Goal: Transaction & Acquisition: Obtain resource

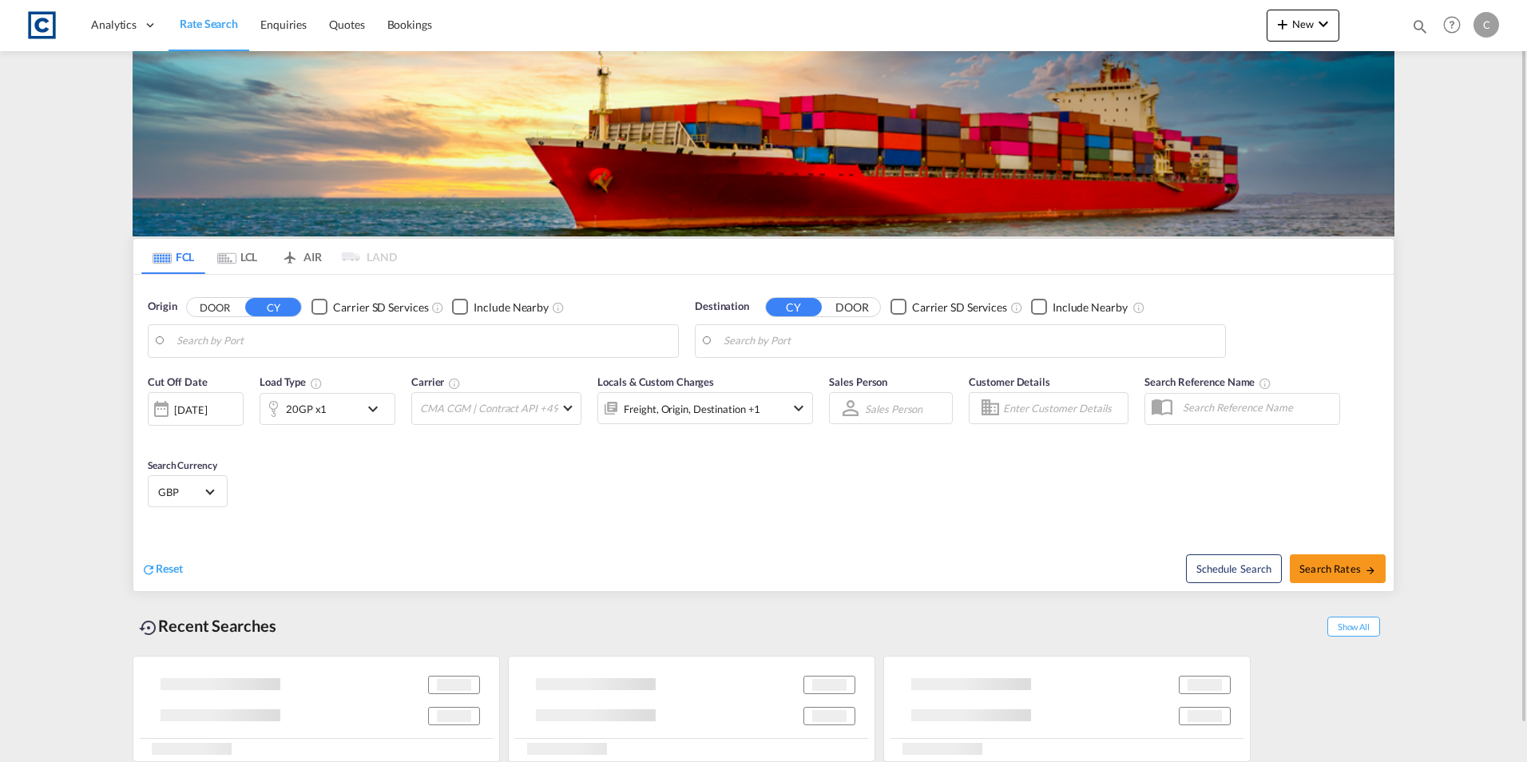
type input "GB-UB2, Ealing"
type input "Ad Dammam, SADMM"
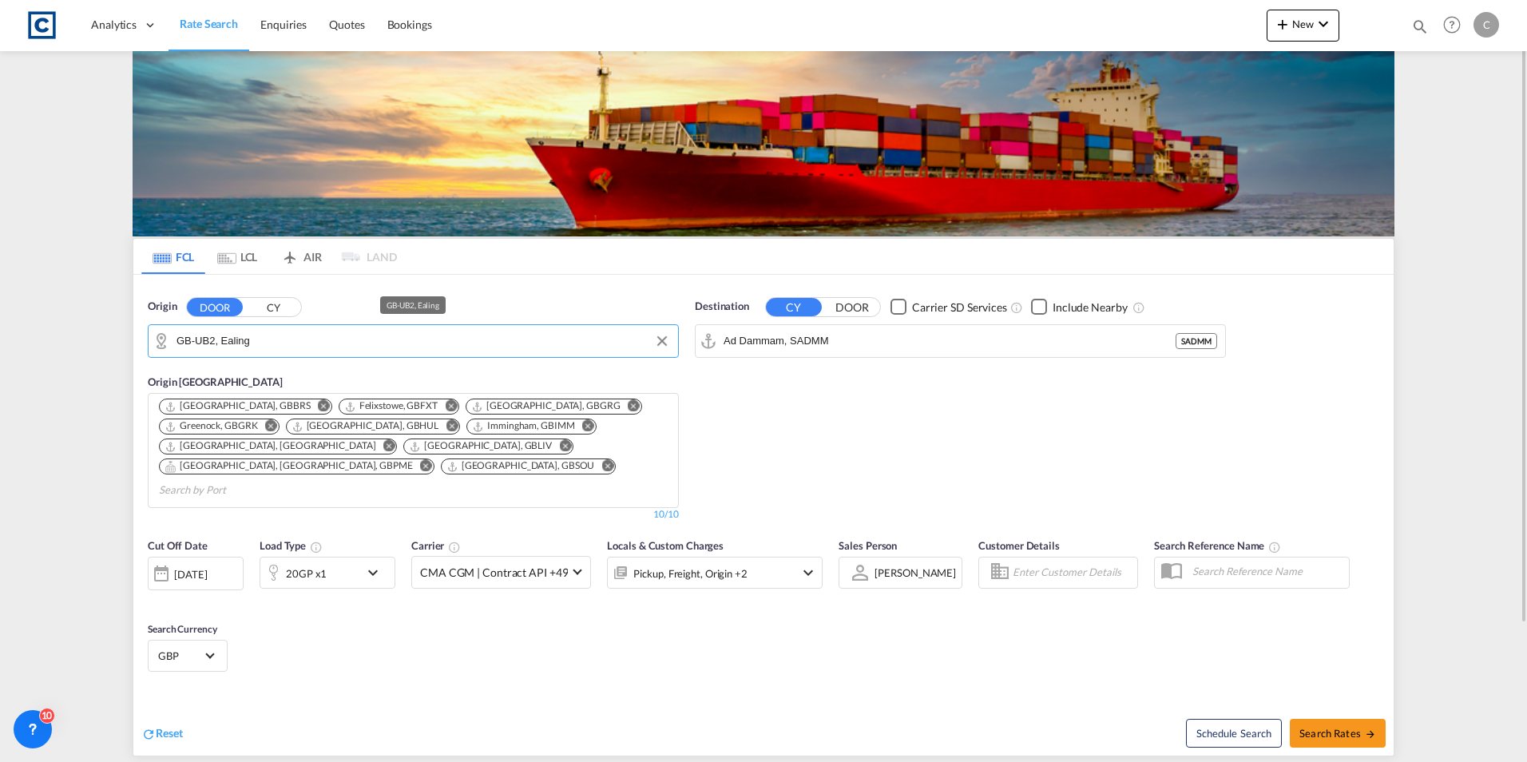
click at [374, 341] on input "GB-UB2, Ealing" at bounding box center [422, 341] width 493 height 24
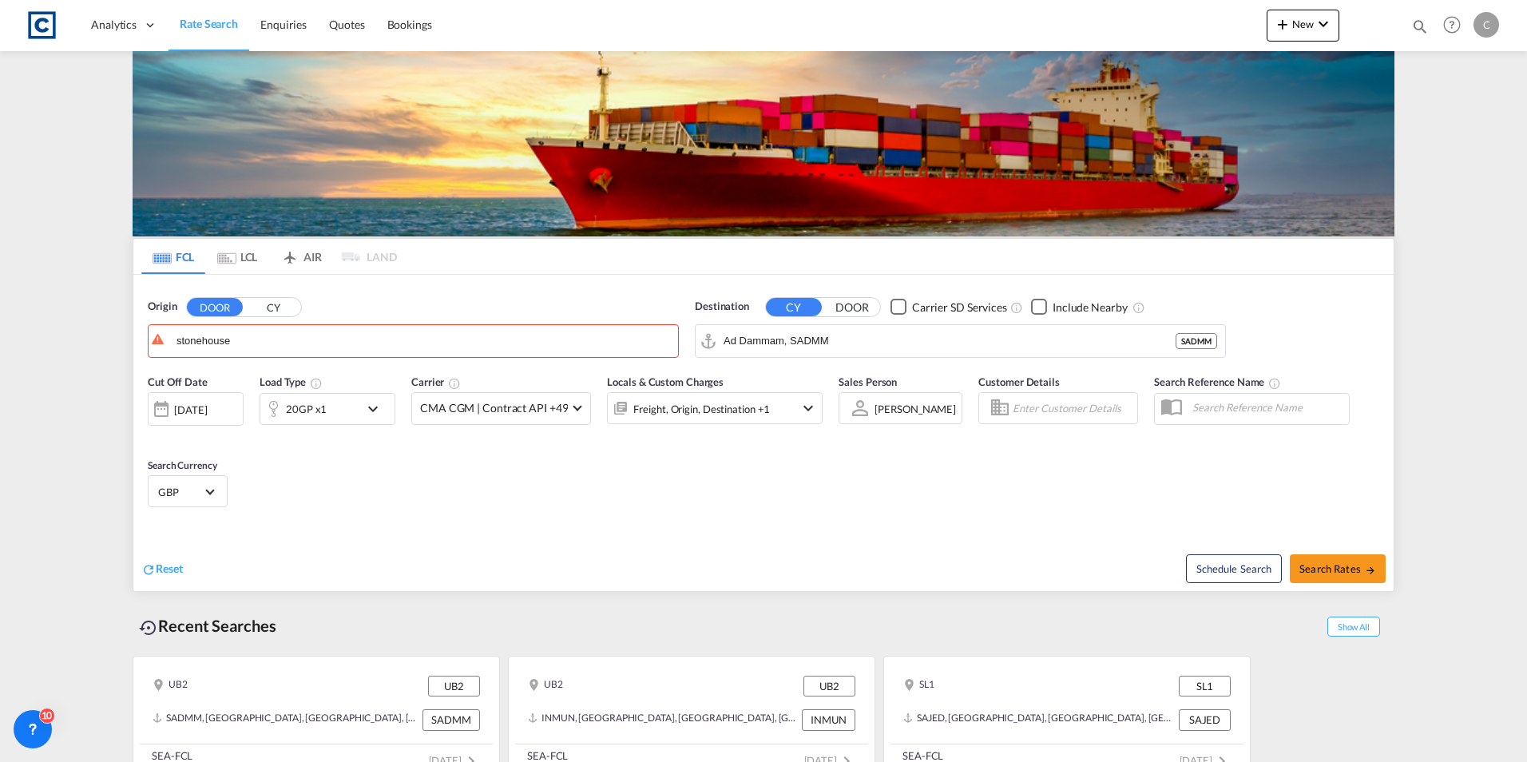
drag, startPoint x: 330, startPoint y: 340, endPoint x: -3, endPoint y: 300, distance: 335.3
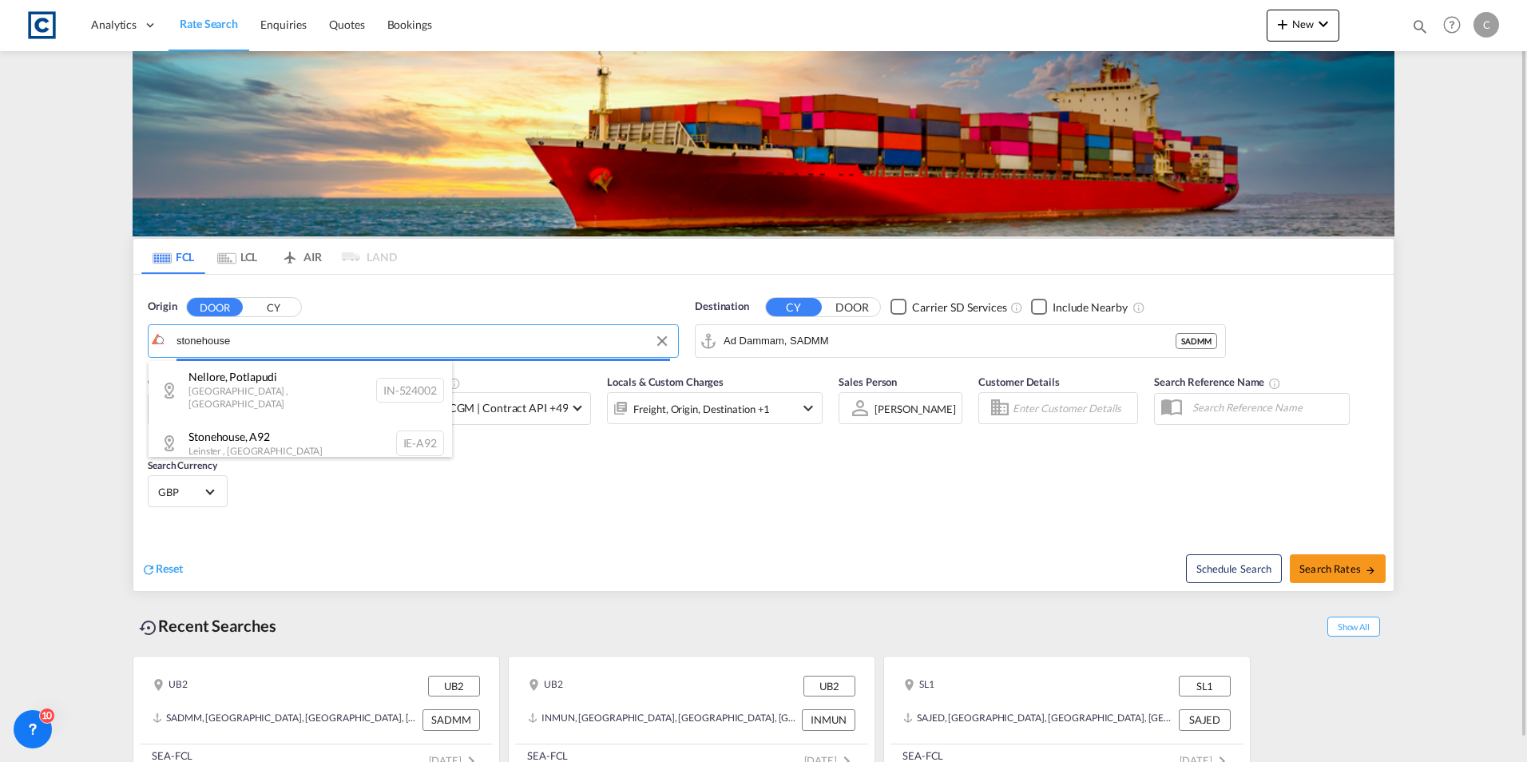
click at [177, 332] on body "Analytics Dashboard Rate Search Enquiries Quotes Bookings" at bounding box center [763, 381] width 1527 height 762
click at [177, 332] on md-autocomplete-wrap "stonehouse" at bounding box center [422, 345] width 493 height 32
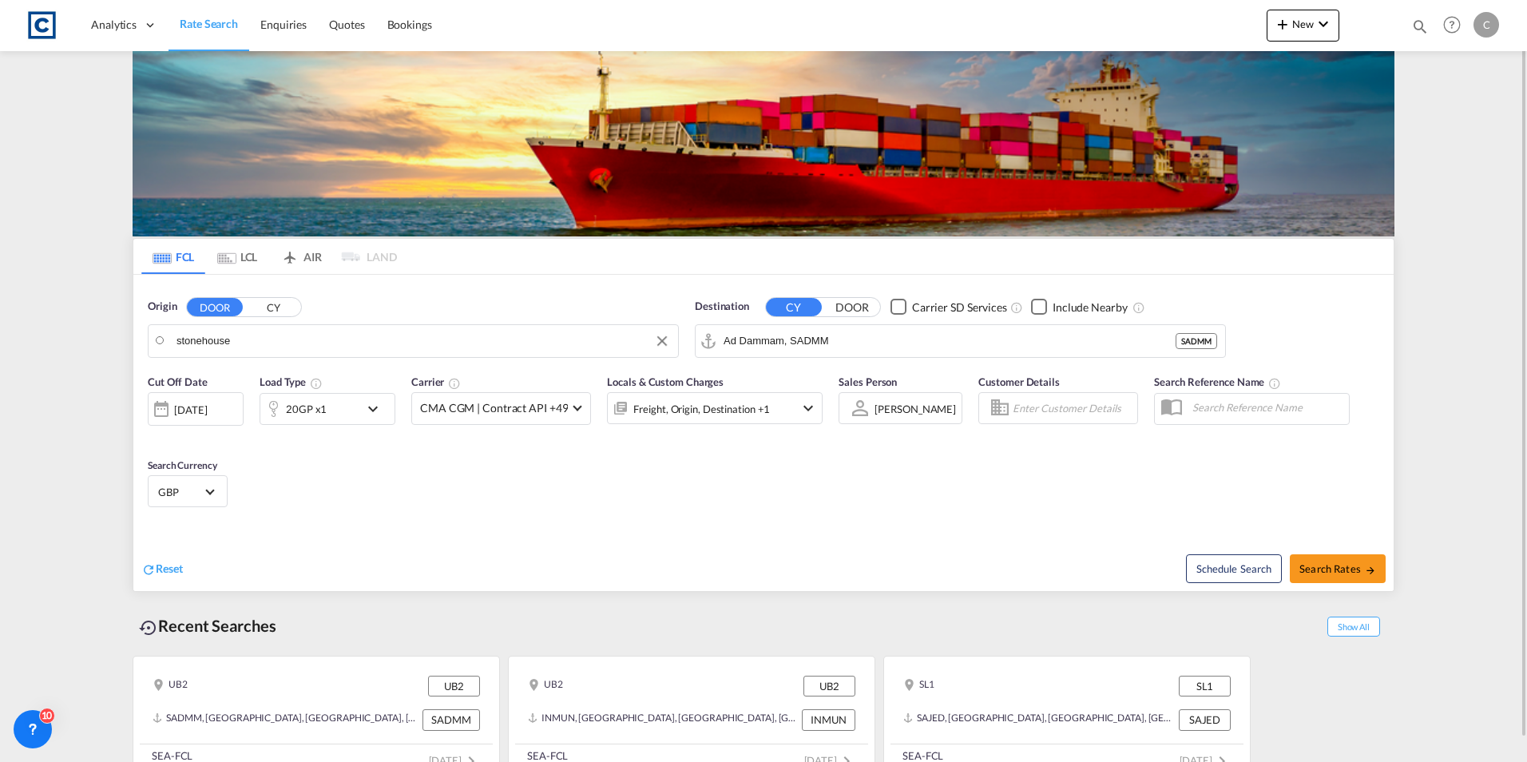
click at [192, 338] on body "Analytics Dashboard Rate Search Enquiries Quotes Bookings" at bounding box center [763, 381] width 1527 height 762
click at [192, 338] on input "stonehouse" at bounding box center [422, 341] width 493 height 24
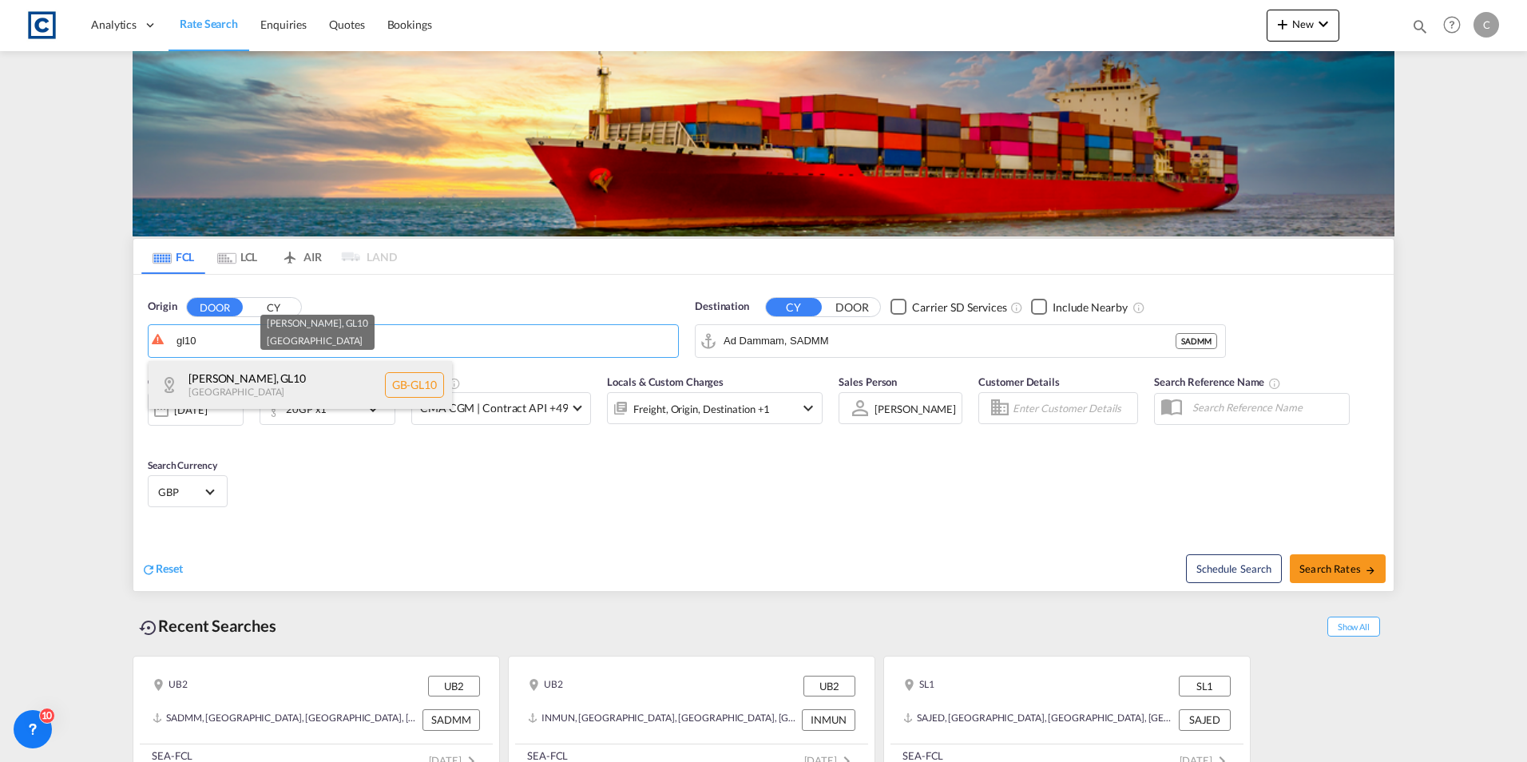
click at [269, 390] on div "[PERSON_NAME] , GL10 [GEOGRAPHIC_DATA] [GEOGRAPHIC_DATA]-GL10" at bounding box center [300, 385] width 303 height 48
type input "GB-GL10, [PERSON_NAME]"
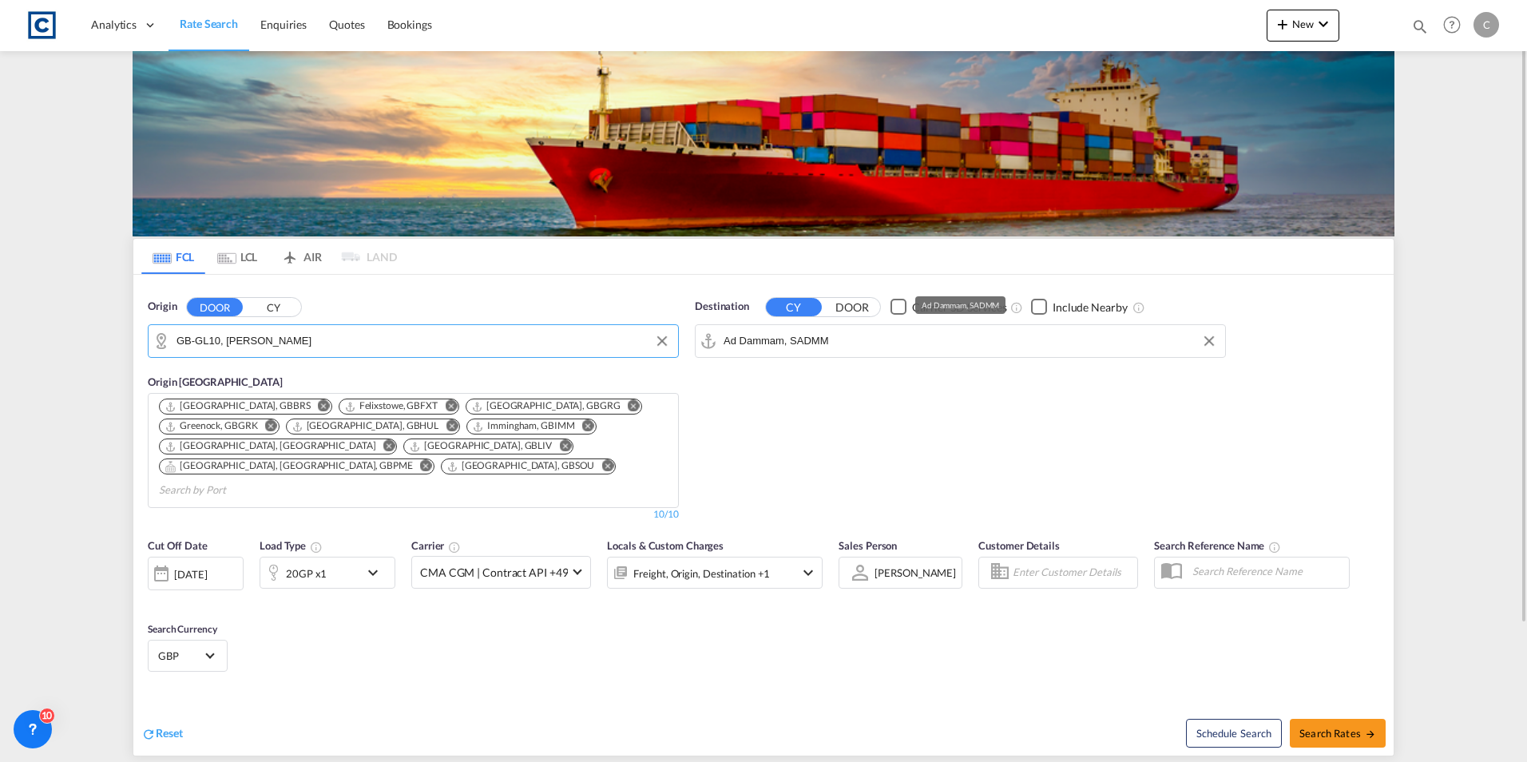
click at [857, 339] on input "Ad Dammam, SADMM" at bounding box center [969, 341] width 493 height 24
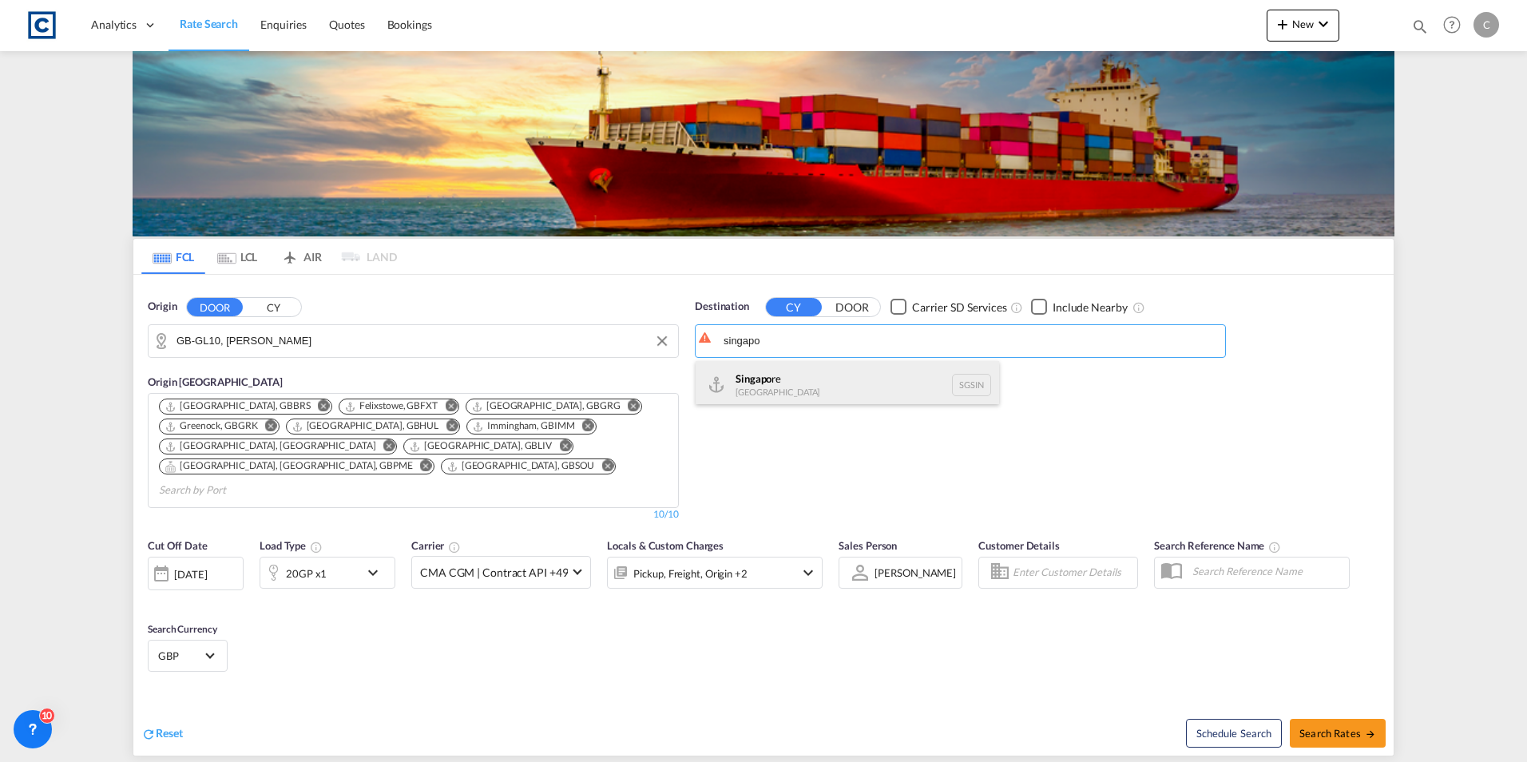
click at [851, 373] on div "Singapo re Singapore [GEOGRAPHIC_DATA]" at bounding box center [846, 385] width 303 height 48
type input "[GEOGRAPHIC_DATA], SGSIN"
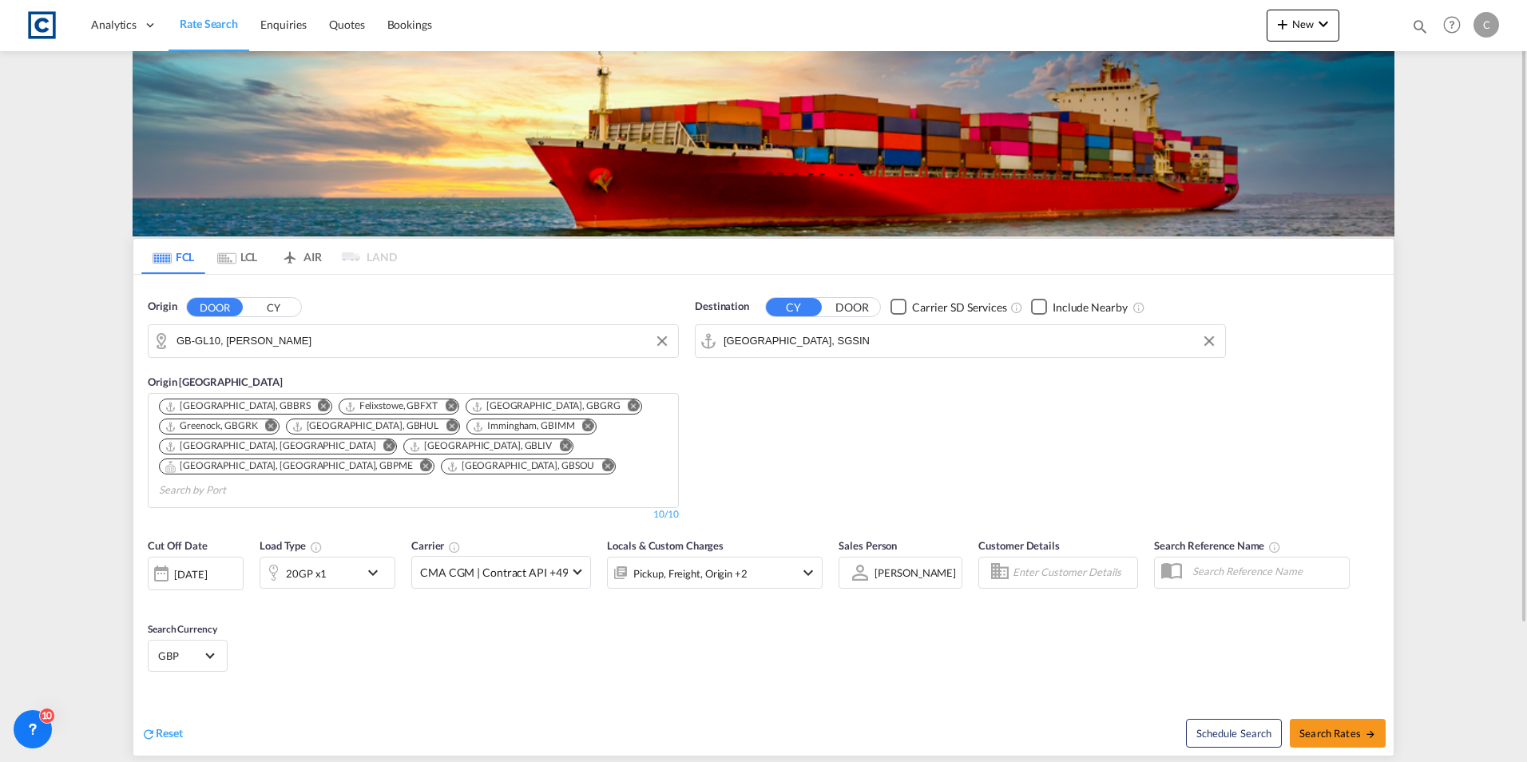
click at [343, 556] on div "20GP x1" at bounding box center [309, 572] width 99 height 32
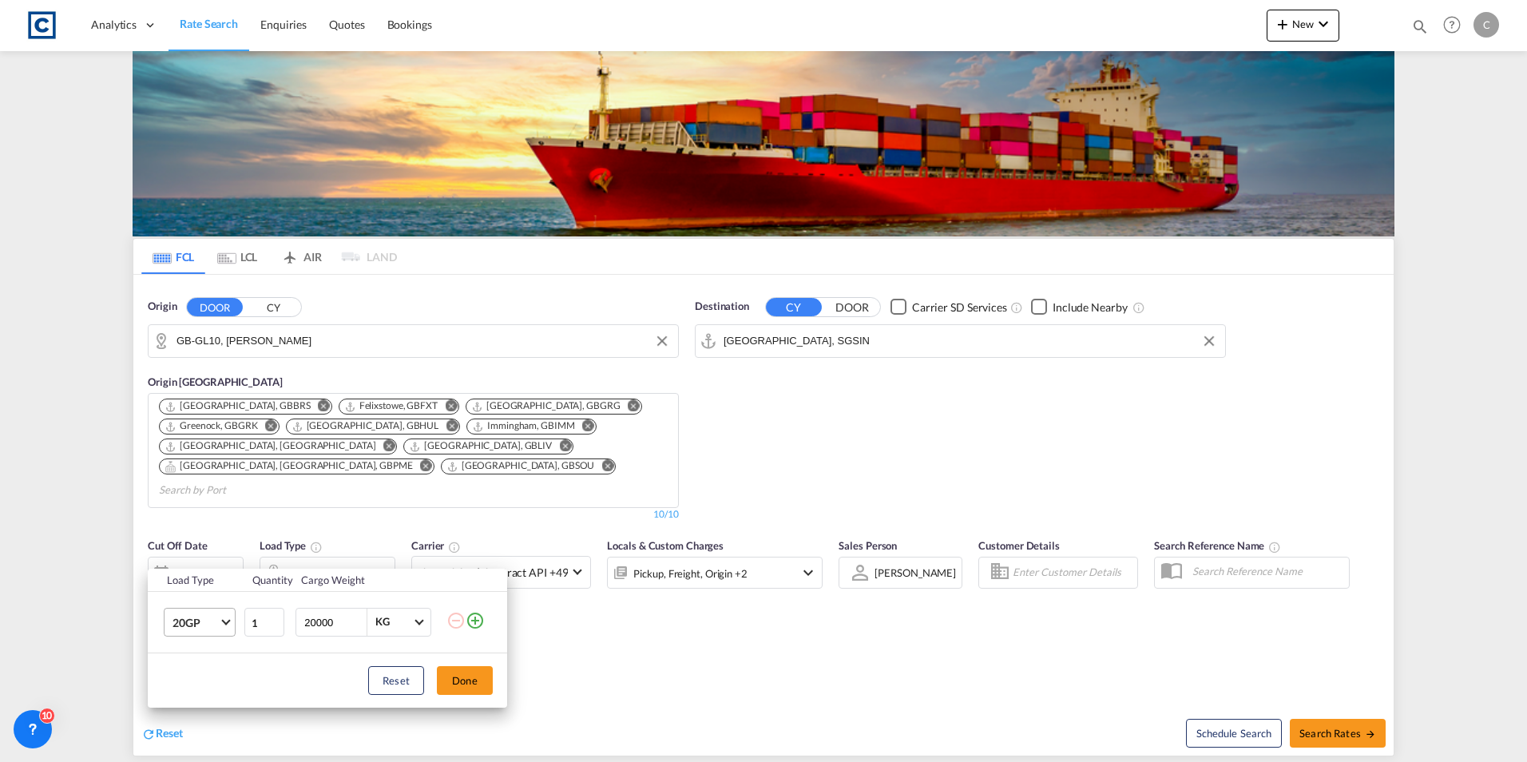
click at [220, 620] on md-select-value "20GP" at bounding box center [203, 621] width 64 height 27
click at [188, 658] on md-option "40HC" at bounding box center [214, 646] width 109 height 38
click at [377, 425] on div "Load Type Quantity Cargo Weight 40HC 1 20000 KG KG Load type addition is restri…" at bounding box center [763, 381] width 1527 height 762
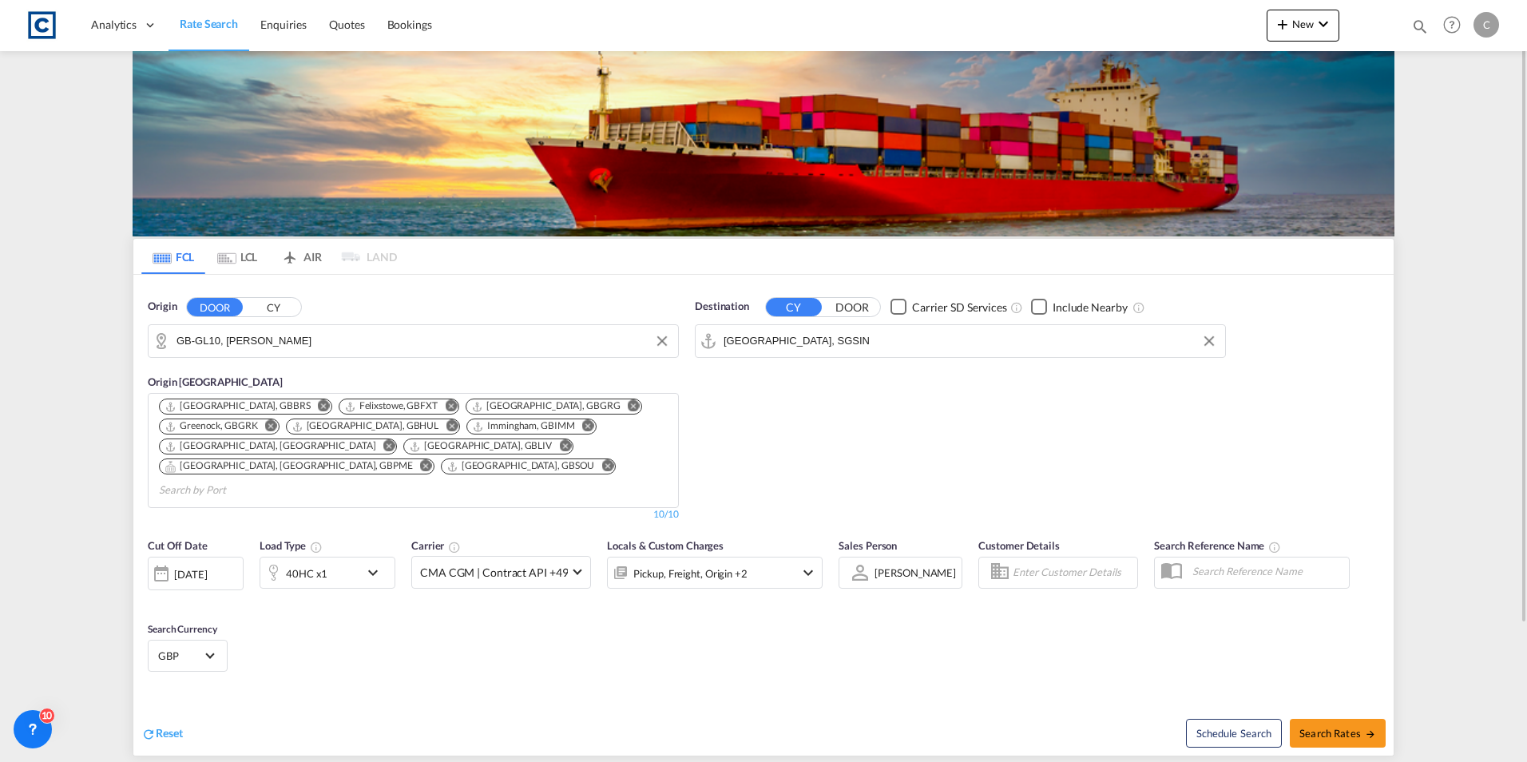
click at [446, 425] on md-icon "Remove" at bounding box center [452, 426] width 12 height 12
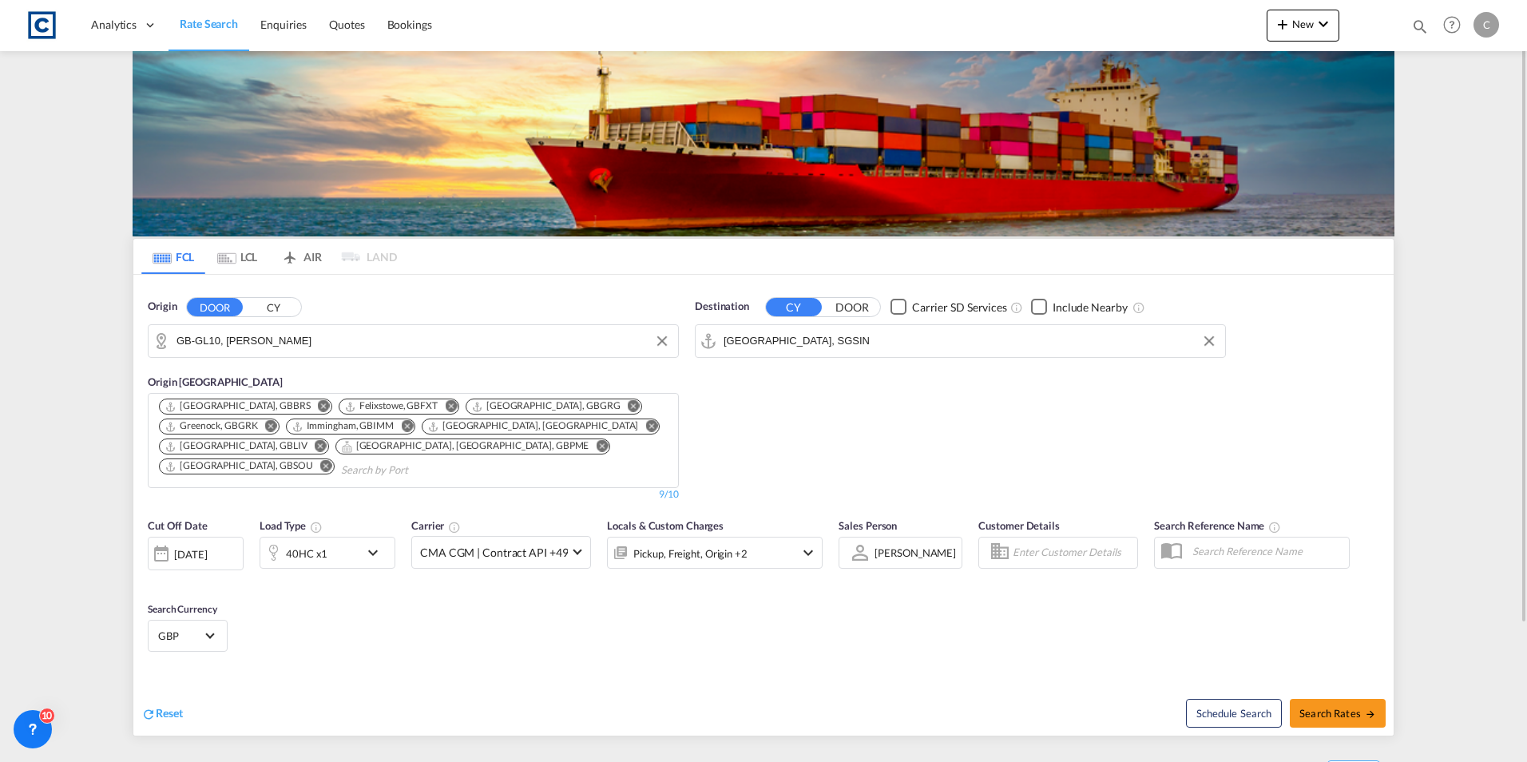
click at [406, 427] on md-icon "Remove" at bounding box center [407, 426] width 12 height 12
click at [1325, 707] on span "Search Rates" at bounding box center [1337, 713] width 77 height 13
type input "GL10 to SGSIN / [DATE]"
